Goal: Task Accomplishment & Management: Complete application form

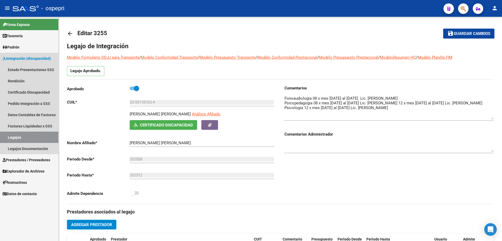
click at [13, 136] on link "Legajos" at bounding box center [29, 136] width 58 height 11
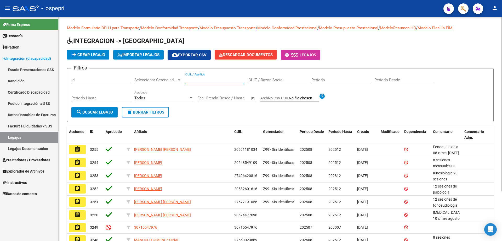
click at [194, 79] on input "CUIL / Apellido" at bounding box center [215, 79] width 59 height 5
paste input "57.722.614"
type input "57722614"
click at [94, 111] on span "search Buscar Legajo" at bounding box center [94, 112] width 37 height 5
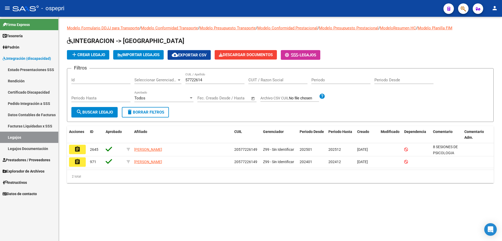
click at [82, 150] on button "assignment" at bounding box center [77, 148] width 17 height 9
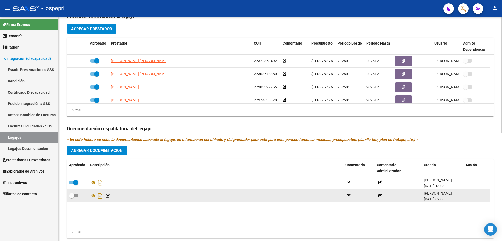
scroll to position [209, 0]
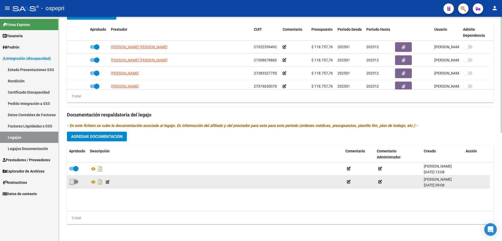
click at [74, 181] on span at bounding box center [73, 182] width 9 height 4
click at [72, 183] on input "checkbox" at bounding box center [71, 183] width 0 height 0
checkbox input "true"
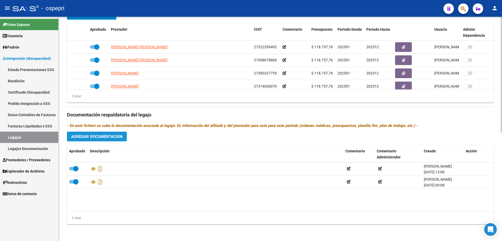
click at [103, 134] on span "Agregar Documentacion" at bounding box center [97, 136] width 52 height 5
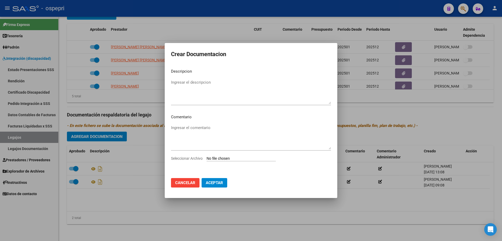
type input "C:\fakepath\[PERSON_NAME] info Evolutivo [DATE].pdf"
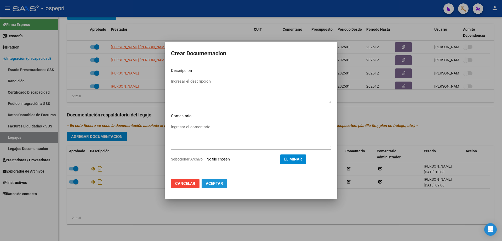
click at [215, 183] on span "Aceptar" at bounding box center [214, 183] width 17 height 5
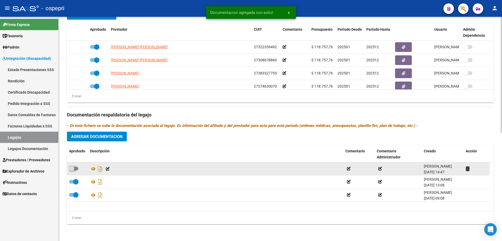
click at [73, 166] on span at bounding box center [71, 168] width 5 height 5
click at [72, 170] on input "checkbox" at bounding box center [71, 170] width 0 height 0
checkbox input "true"
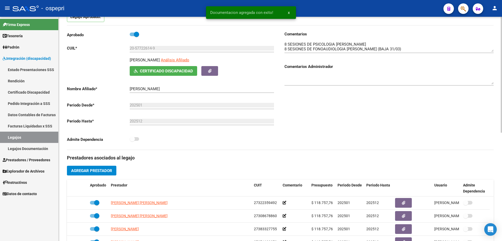
scroll to position [0, 0]
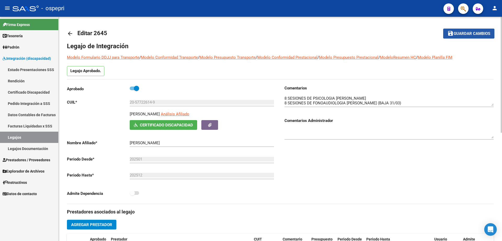
click at [470, 33] on span "Guardar cambios" at bounding box center [472, 33] width 37 height 5
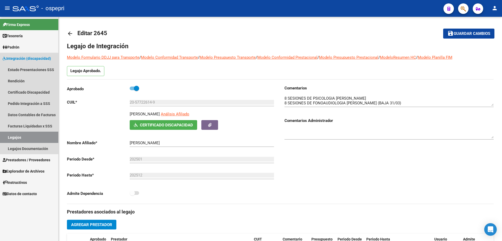
click at [14, 134] on link "Legajos" at bounding box center [29, 136] width 58 height 11
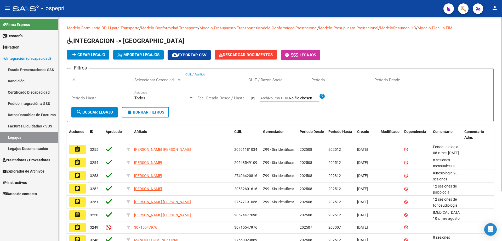
click at [192, 79] on input "CUIL / Apellido" at bounding box center [215, 79] width 59 height 5
paste input "57.719.402"
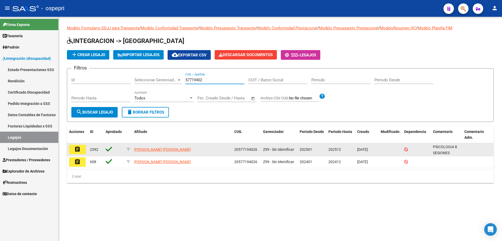
type input "57719402"
click at [82, 151] on button "assignment" at bounding box center [77, 148] width 17 height 9
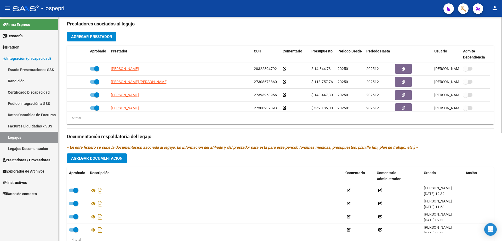
scroll to position [209, 0]
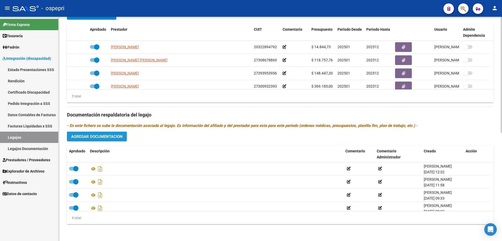
click at [99, 135] on span "Agregar Documentacion" at bounding box center [97, 136] width 52 height 5
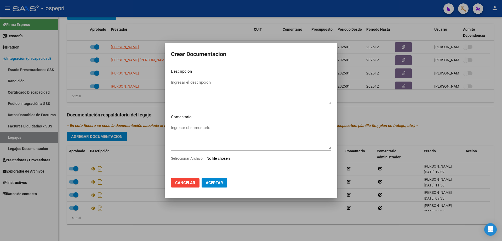
type input "C:\fakepath\[PERSON_NAME] Info Evolutivo [DATE].pdf"
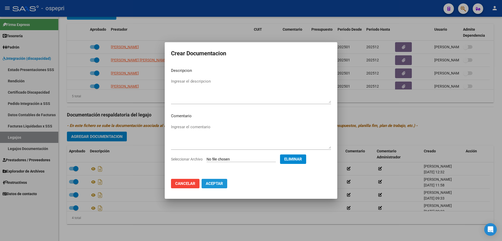
click at [217, 182] on span "Aceptar" at bounding box center [214, 183] width 17 height 5
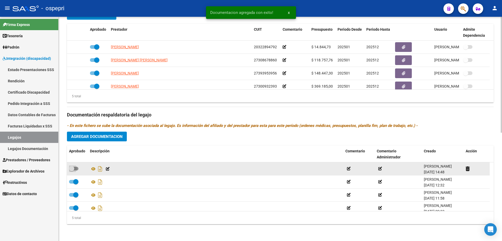
click at [74, 167] on span at bounding box center [71, 168] width 5 height 5
click at [72, 170] on input "checkbox" at bounding box center [71, 170] width 0 height 0
checkbox input "true"
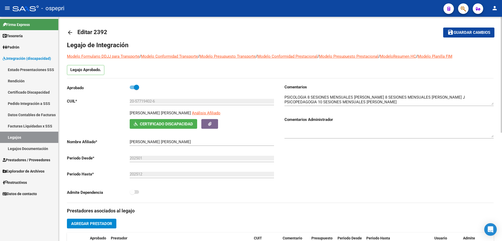
scroll to position [0, 0]
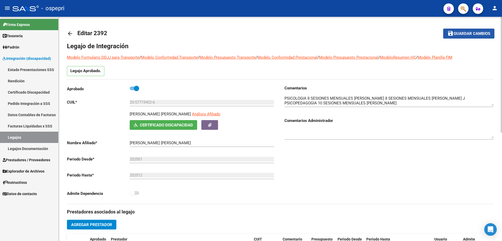
click at [471, 33] on span "Guardar cambios" at bounding box center [472, 33] width 37 height 5
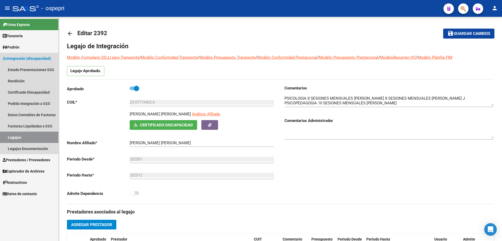
click at [13, 137] on link "Legajos" at bounding box center [29, 136] width 58 height 11
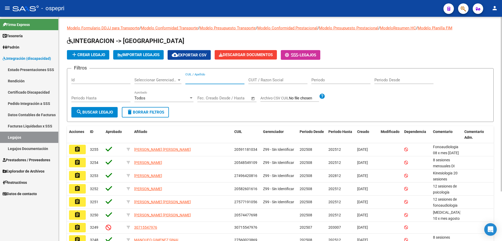
click at [192, 80] on input "CUIL / Apellido" at bounding box center [215, 79] width 59 height 5
paste input "54.855.941"
type input "54855941"
click at [100, 110] on span "search Buscar Legajo" at bounding box center [94, 112] width 37 height 5
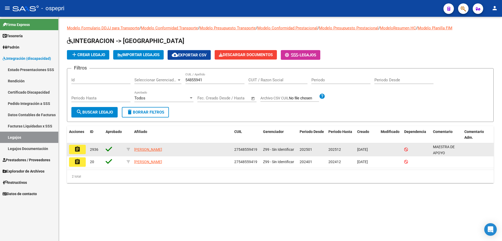
click at [83, 149] on button "assignment" at bounding box center [77, 148] width 17 height 9
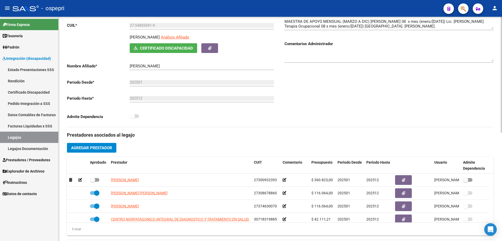
scroll to position [105, 0]
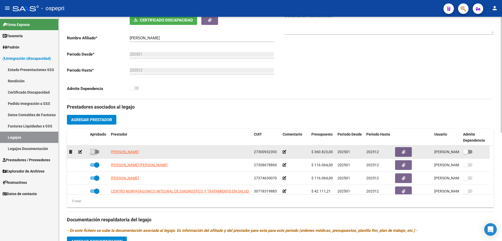
click at [95, 150] on span at bounding box center [92, 151] width 5 height 5
click at [93, 153] on input "checkbox" at bounding box center [92, 153] width 0 height 0
checkbox input "true"
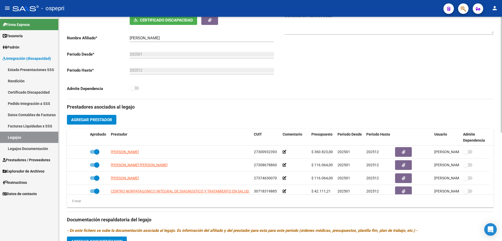
click at [100, 119] on span "Agregar Prestador" at bounding box center [91, 119] width 41 height 5
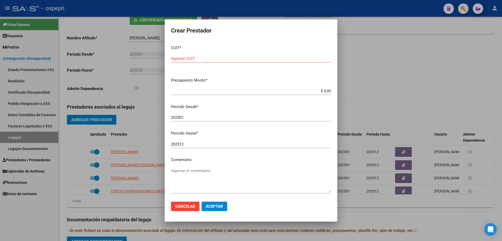
click at [153, 127] on div at bounding box center [251, 120] width 502 height 241
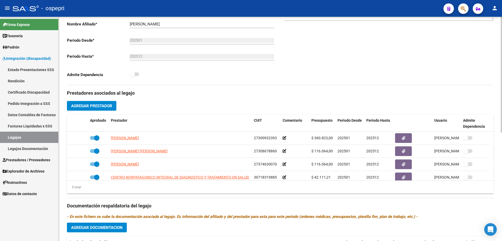
scroll to position [209, 0]
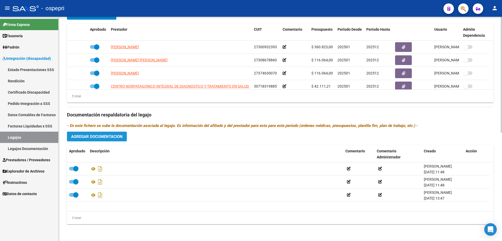
click at [107, 136] on span "Agregar Documentacion" at bounding box center [97, 136] width 52 height 5
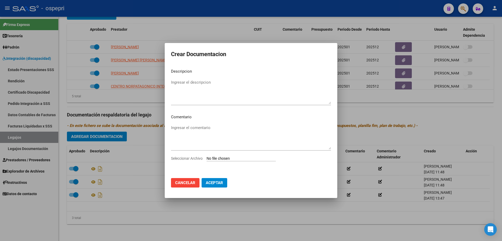
type input "C:\fakepath\[PERSON_NAME] info evolutivo [DATE].pdf"
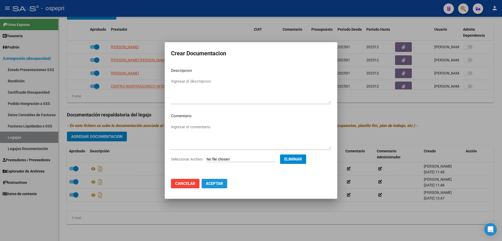
click at [214, 183] on span "Aceptar" at bounding box center [214, 183] width 17 height 5
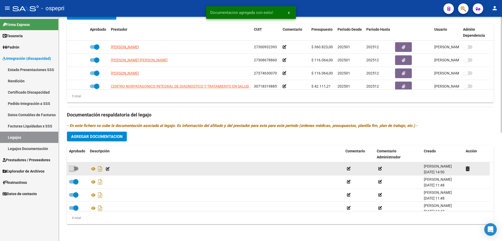
click at [73, 168] on span at bounding box center [71, 168] width 5 height 5
click at [72, 170] on input "checkbox" at bounding box center [71, 170] width 0 height 0
checkbox input "true"
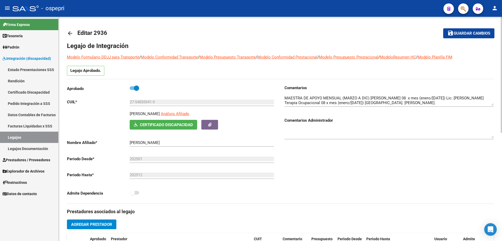
scroll to position [0, 0]
click at [469, 32] on span "Guardar cambios" at bounding box center [472, 33] width 37 height 5
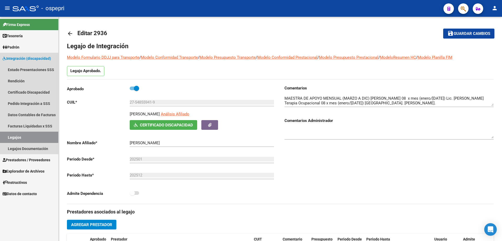
click at [15, 137] on link "Legajos" at bounding box center [29, 136] width 58 height 11
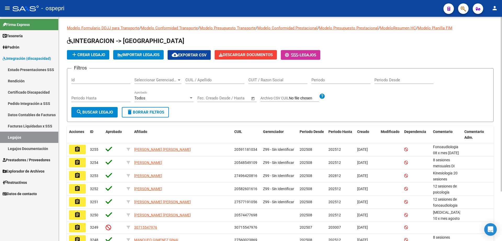
click at [196, 79] on input "CUIL / Apellido" at bounding box center [215, 79] width 59 height 5
paste input "52.319.108"
type input "52319108"
click at [98, 111] on span "search Buscar Legajo" at bounding box center [94, 112] width 37 height 5
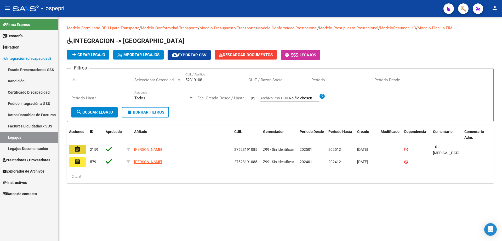
click at [83, 150] on button "assignment" at bounding box center [77, 148] width 17 height 9
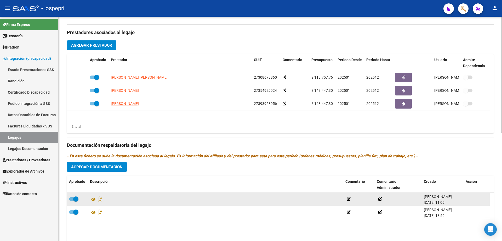
scroll to position [183, 0]
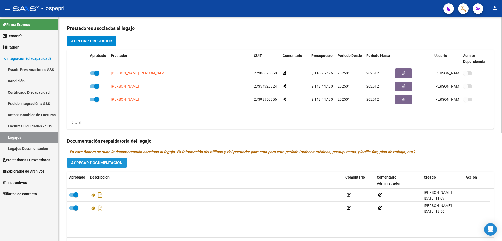
click at [105, 163] on span "Agregar Documentacion" at bounding box center [97, 162] width 52 height 5
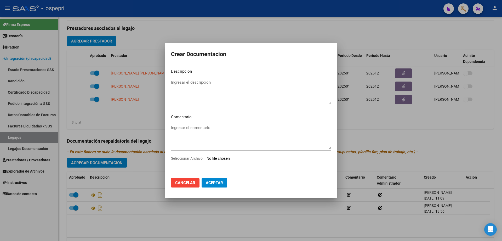
type input "C:\fakepath\[PERSON_NAME] Info evolutivo [DATE].pdf"
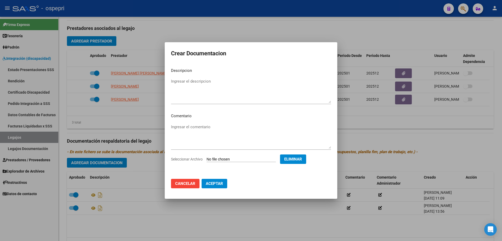
click at [210, 183] on span "Aceptar" at bounding box center [214, 183] width 17 height 5
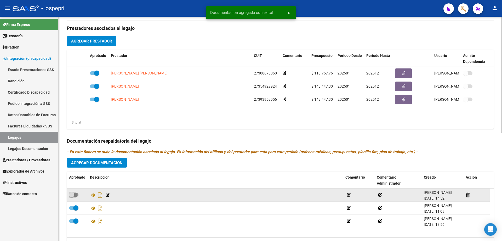
click at [73, 195] on span at bounding box center [71, 194] width 5 height 5
click at [72, 196] on input "checkbox" at bounding box center [71, 196] width 0 height 0
checkbox input "true"
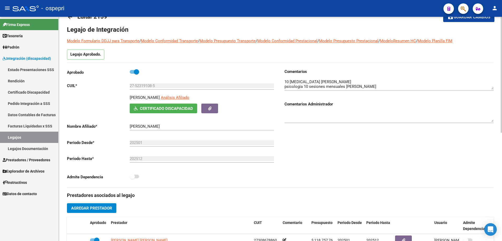
scroll to position [0, 0]
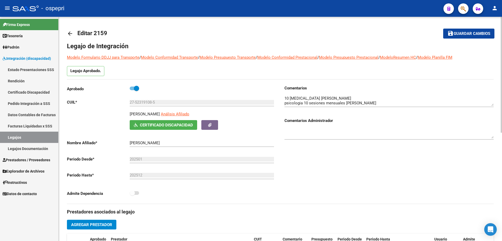
click at [466, 34] on span "Guardar cambios" at bounding box center [472, 33] width 37 height 5
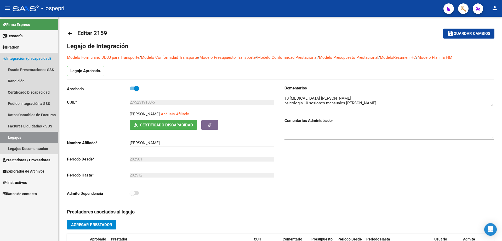
click at [14, 137] on link "Legajos" at bounding box center [29, 136] width 58 height 11
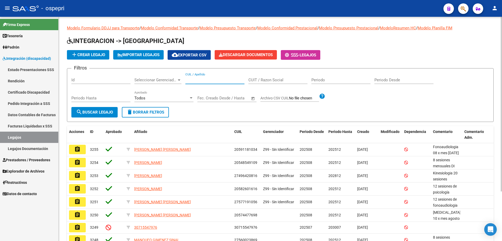
click at [197, 81] on input "CUIL / Apellido" at bounding box center [215, 79] width 59 height 5
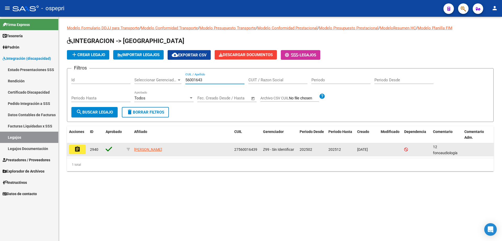
type input "56001643"
click at [81, 150] on button "assignment" at bounding box center [77, 148] width 17 height 9
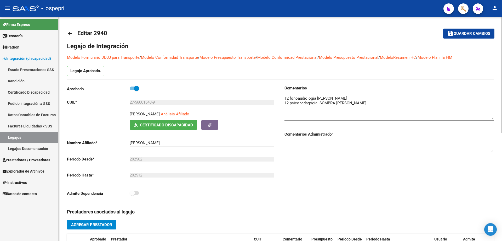
drag, startPoint x: 494, startPoint y: 103, endPoint x: 494, endPoint y: 117, distance: 13.6
click at [494, 117] on textarea at bounding box center [389, 107] width 209 height 24
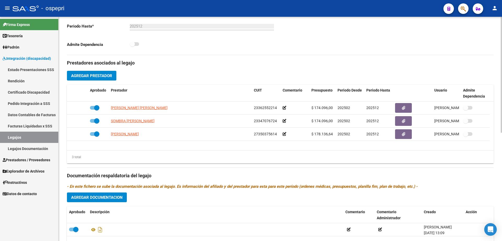
scroll to position [183, 0]
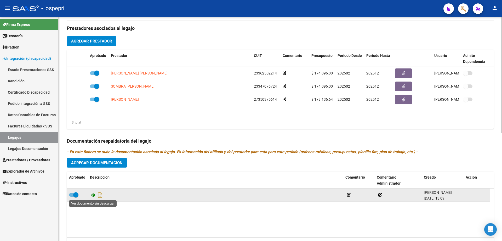
click at [93, 195] on icon at bounding box center [93, 195] width 7 height 6
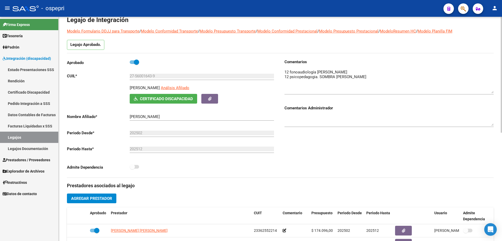
scroll to position [0, 0]
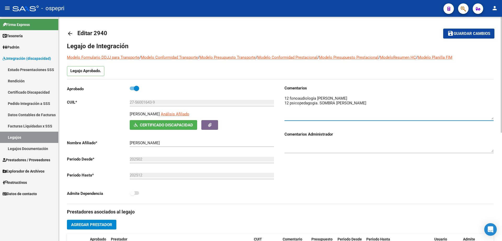
click at [350, 103] on textarea at bounding box center [389, 107] width 209 height 24
type textarea "12 fonoaudiología [PERSON_NAME] 12 psicopedagogia. SOMBRA [PERSON_NAME] Psicolo…"
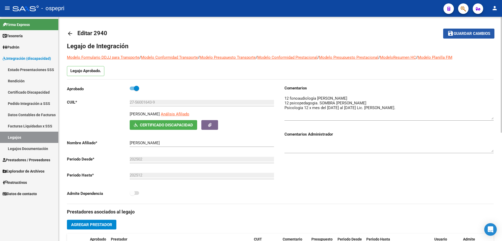
click at [470, 34] on span "Guardar cambios" at bounding box center [472, 33] width 37 height 5
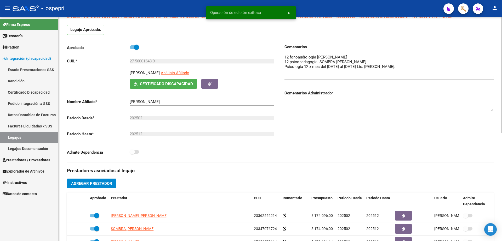
scroll to position [52, 0]
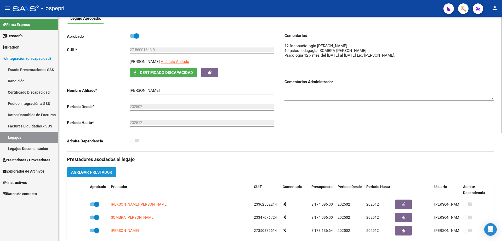
click at [94, 172] on span "Agregar Prestador" at bounding box center [91, 172] width 41 height 5
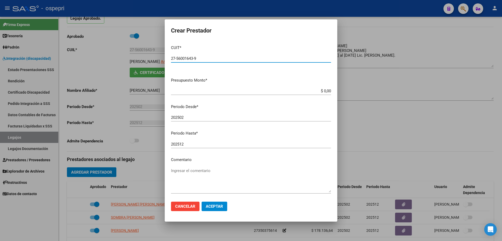
type input "27-56001643-9"
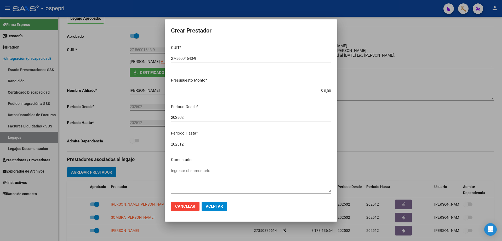
drag, startPoint x: 327, startPoint y: 90, endPoint x: 265, endPoint y: 89, distance: 61.5
click at [265, 89] on input "$ 0,00" at bounding box center [251, 90] width 160 height 5
type input "$ 14.844,72"
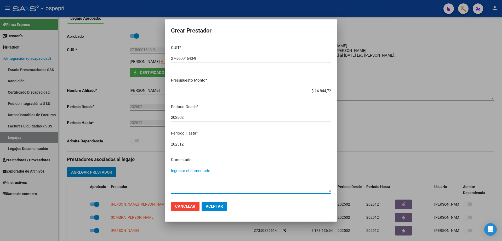
click at [179, 171] on textarea "Ingresar el comentario" at bounding box center [251, 179] width 160 height 25
type textarea "12 x mes"
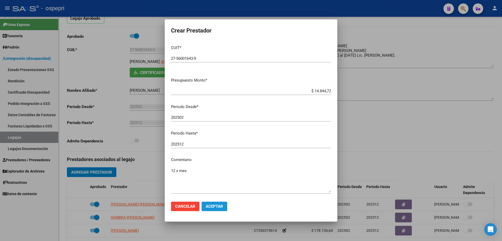
click at [216, 205] on span "Aceptar" at bounding box center [214, 206] width 17 height 5
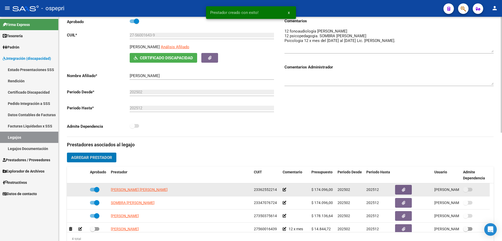
scroll to position [131, 0]
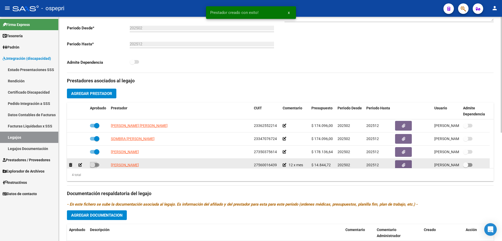
click at [93, 165] on span at bounding box center [92, 164] width 5 height 5
click at [93, 166] on input "checkbox" at bounding box center [92, 166] width 0 height 0
checkbox input "true"
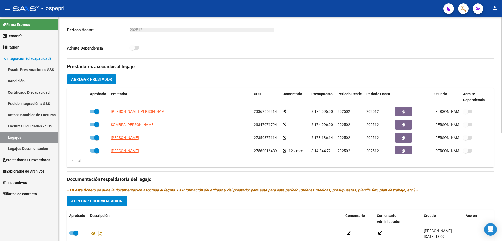
scroll to position [157, 0]
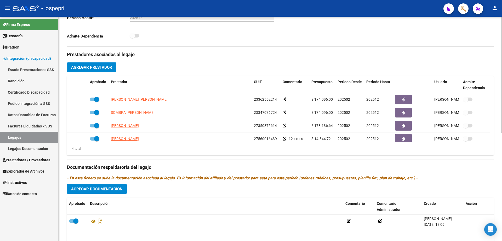
drag, startPoint x: 424, startPoint y: 2, endPoint x: 383, endPoint y: 43, distance: 58.3
drag, startPoint x: 468, startPoint y: 0, endPoint x: 410, endPoint y: 18, distance: 61.3
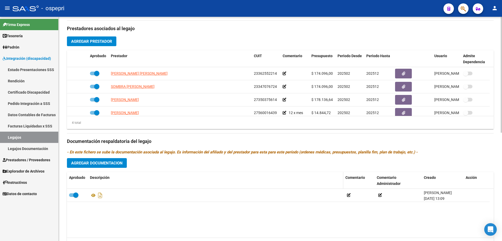
scroll to position [183, 0]
click at [103, 162] on span "Agregar Documentacion" at bounding box center [97, 162] width 52 height 5
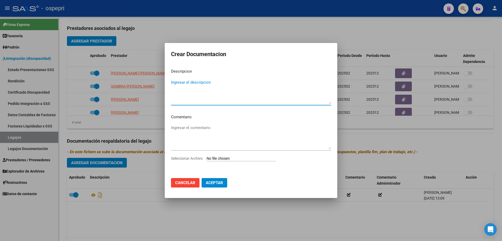
click at [142, 205] on div at bounding box center [251, 120] width 502 height 241
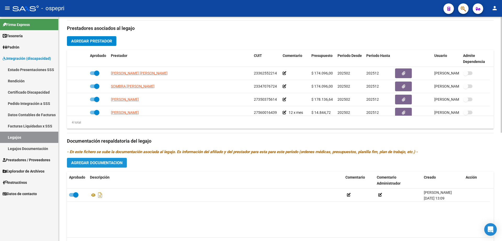
click at [100, 162] on span "Agregar Documentacion" at bounding box center [97, 162] width 52 height 5
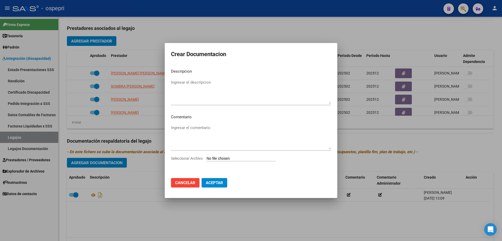
type input "C:\fakepath\27560016439 (1).pdf"
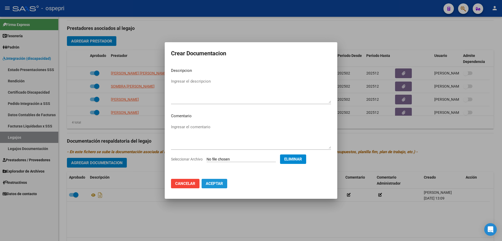
click at [216, 182] on span "Aceptar" at bounding box center [214, 183] width 17 height 5
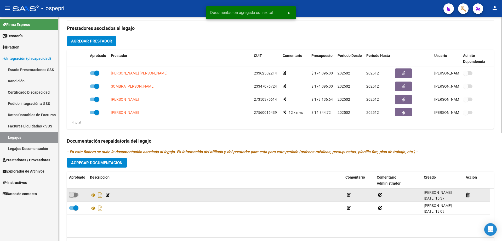
click at [74, 195] on span at bounding box center [73, 195] width 9 height 4
click at [72, 196] on input "checkbox" at bounding box center [71, 196] width 0 height 0
checkbox input "true"
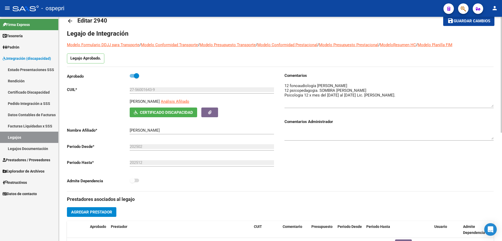
scroll to position [0, 0]
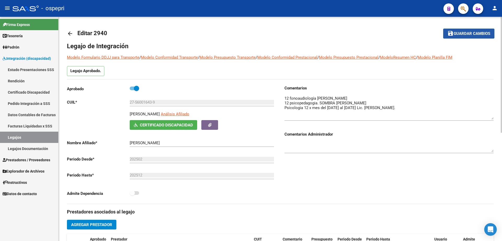
click at [466, 34] on span "Guardar cambios" at bounding box center [472, 33] width 37 height 5
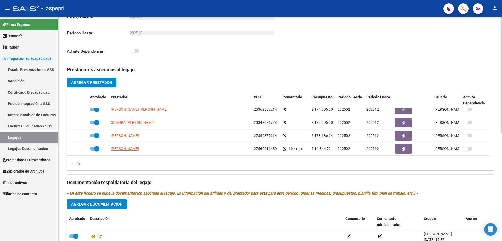
scroll to position [131, 0]
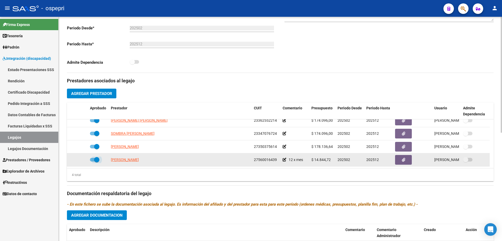
click at [95, 159] on span at bounding box center [96, 159] width 5 height 5
click at [93, 161] on input "checkbox" at bounding box center [92, 161] width 0 height 0
checkbox input "false"
click at [70, 160] on icon at bounding box center [70, 160] width 3 height 4
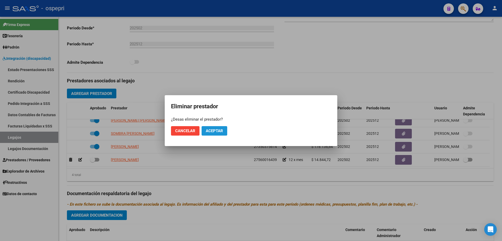
click at [215, 129] on span "Aceptar" at bounding box center [214, 130] width 17 height 5
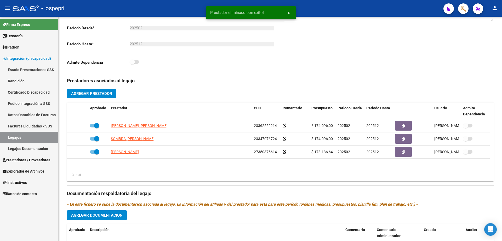
scroll to position [0, 0]
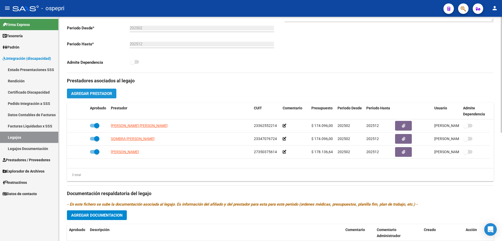
click at [97, 93] on span "Agregar Prestador" at bounding box center [91, 93] width 41 height 5
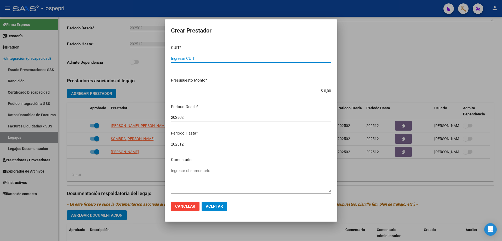
click at [185, 59] on input "Ingresar CUIT" at bounding box center [251, 58] width 160 height 5
type input "27-40690319-8"
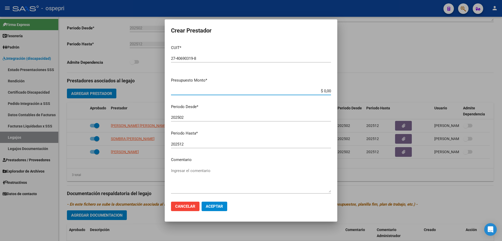
drag, startPoint x: 327, startPoint y: 89, endPoint x: 298, endPoint y: 90, distance: 29.1
click at [298, 90] on input "$ 0,00" at bounding box center [251, 90] width 160 height 5
type input "$ 14.844,72"
click at [176, 170] on textarea "Ingresar el comentario" at bounding box center [251, 179] width 160 height 25
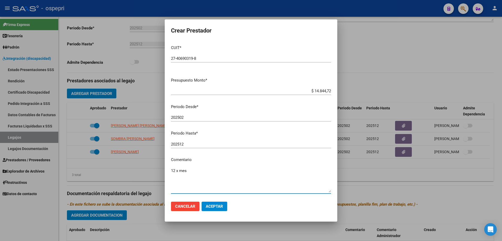
type textarea "12 x mes"
click at [215, 206] on span "Aceptar" at bounding box center [214, 206] width 17 height 5
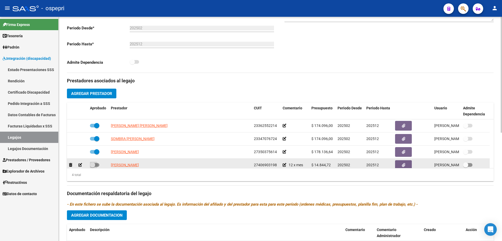
click at [95, 164] on span at bounding box center [92, 164] width 5 height 5
click at [93, 166] on input "checkbox" at bounding box center [92, 166] width 0 height 0
checkbox input "true"
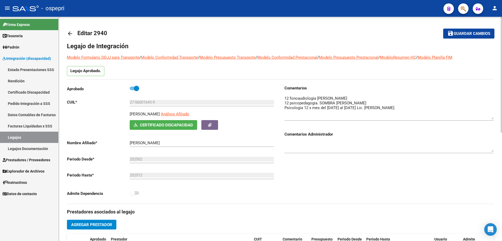
click at [471, 33] on span "Guardar cambios" at bounding box center [472, 33] width 37 height 5
click at [467, 32] on span "Guardar cambios" at bounding box center [472, 33] width 37 height 5
